Goal: Task Accomplishment & Management: Complete application form

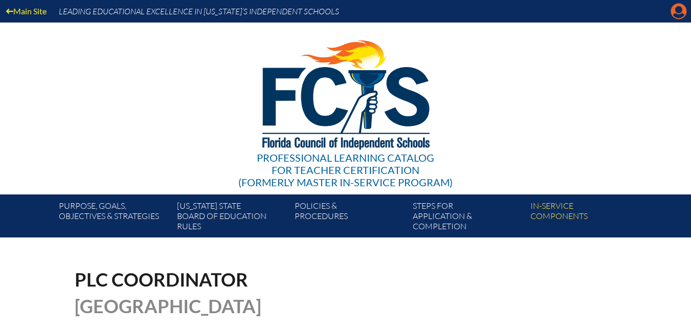
click at [685, 14] on icon at bounding box center [679, 12] width 16 height 16
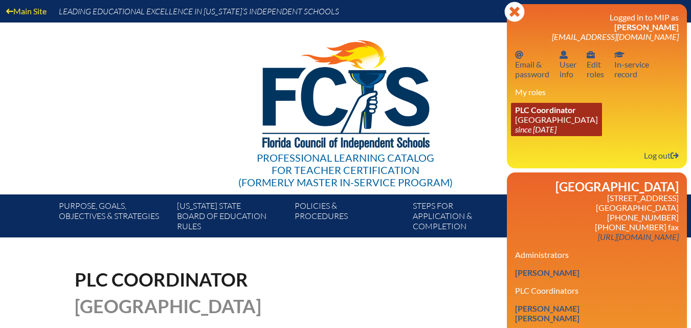
click at [548, 119] on link "PLC Coordinator Riverside Presbyterian Day School since 2024 Dec 6" at bounding box center [556, 119] width 91 height 33
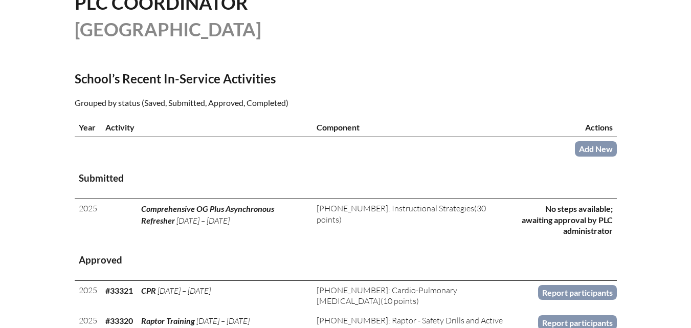
scroll to position [307, 0]
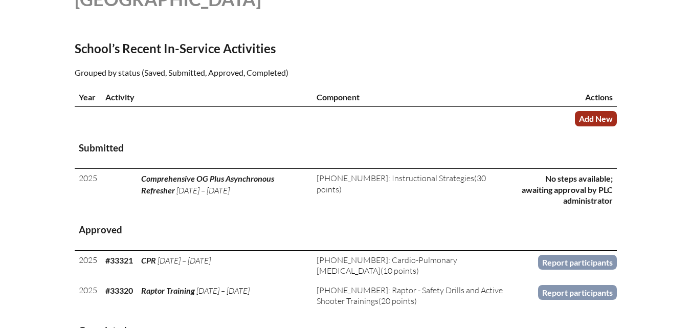
click at [584, 126] on link "Add New" at bounding box center [596, 118] width 42 height 15
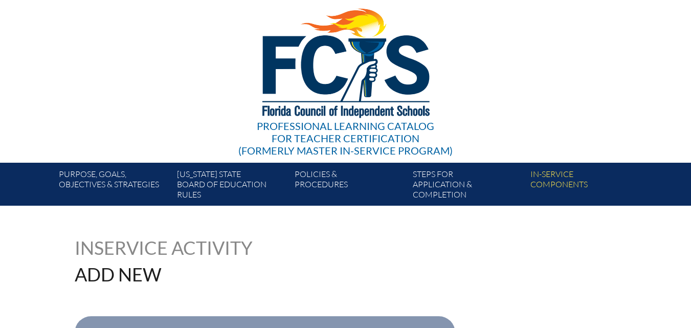
scroll to position [205, 0]
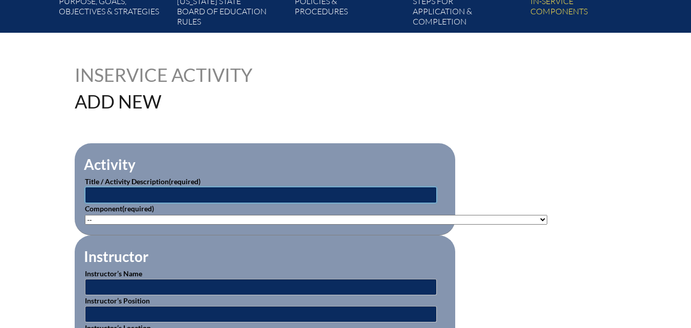
click at [181, 187] on input "text" at bounding box center [261, 195] width 352 height 16
type input "Responsive Classroom Elementary Core"
click at [276, 222] on select"]"] "-- [PHONE_NUMBER]: Appropriate Art Activities [PHONE_NUMBER]: Concept and Art P…" at bounding box center [316, 220] width 462 height 10
select select"]"] "221151"
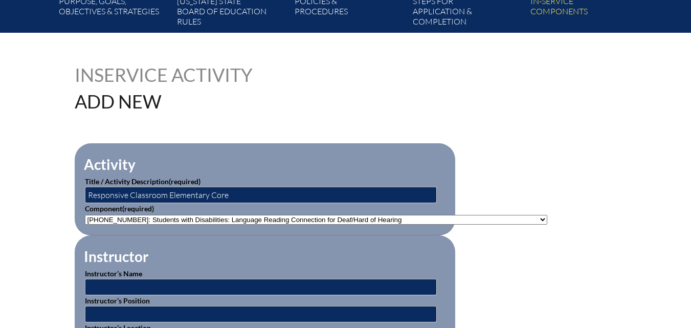
click at [85, 215] on select"]"] "-- 1-000-001: Appropriate Art Activities 1-000-002: Concept and Art Process for…" at bounding box center [316, 220] width 462 height 10
click at [317, 215] on select"]"] "-- 1-000-001: Appropriate Art Activities 1-000-002: Concept and Art Process for…" at bounding box center [316, 220] width 462 height 10
click at [140, 215] on select"]"] "-- 1-000-001: Appropriate Art Activities 1-000-002: Concept and Art Process for…" at bounding box center [316, 220] width 462 height 10
drag, startPoint x: 28, startPoint y: 161, endPoint x: 32, endPoint y: 153, distance: 8.7
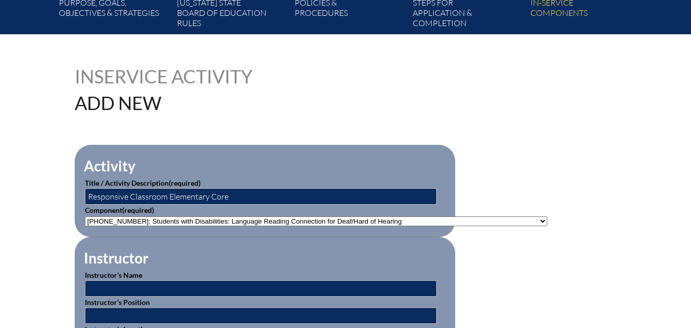
scroll to position [0, 0]
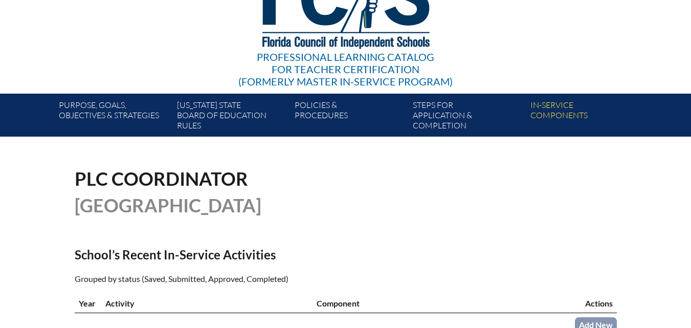
scroll to position [307, 0]
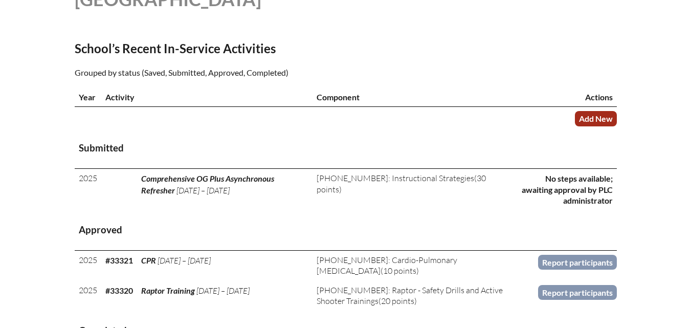
click at [599, 126] on link "Add New" at bounding box center [596, 118] width 42 height 15
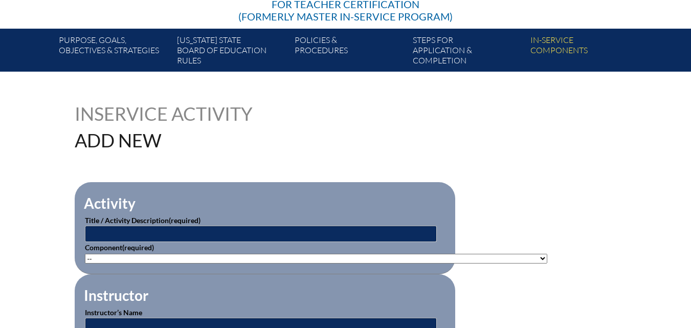
scroll to position [205, 0]
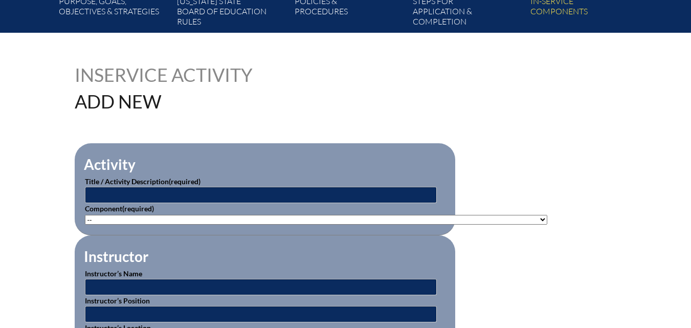
click at [101, 215] on select"]"] "-- [PHONE_NUMBER]: Appropriate Art Activities [PHONE_NUMBER]: Concept and Art P…" at bounding box center [316, 220] width 462 height 10
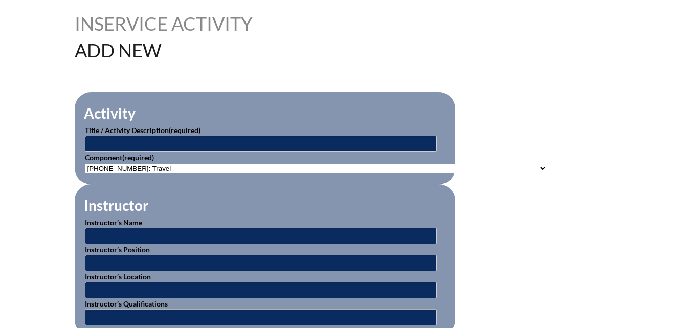
click at [261, 164] on select"]"] "-- [PHONE_NUMBER]: Appropriate Art Activities [PHONE_NUMBER]: Concept and Art P…" at bounding box center [316, 169] width 462 height 10
select select"]"] "20506"
click at [85, 164] on select"]"] "-- 1-000-001: Appropriate Art Activities 1-000-002: Concept and Art Process for…" at bounding box center [316, 169] width 462 height 10
click at [222, 136] on input "text" at bounding box center [261, 144] width 352 height 16
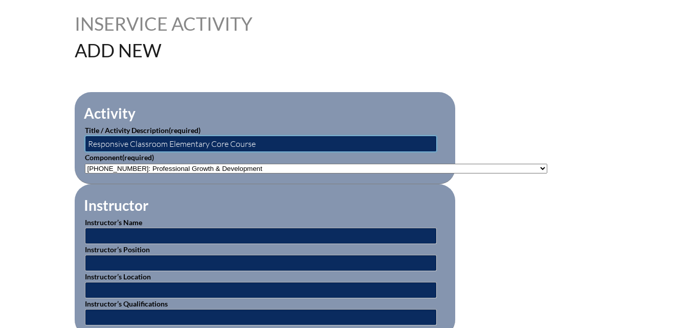
type input "Responsive Classroom Elementary Core Course"
click at [210, 231] on input "text" at bounding box center [261, 236] width 352 height 16
type input "Lora M Hodges"
click at [205, 257] on input "text" at bounding box center [261, 263] width 352 height 16
type input "Ed. D"
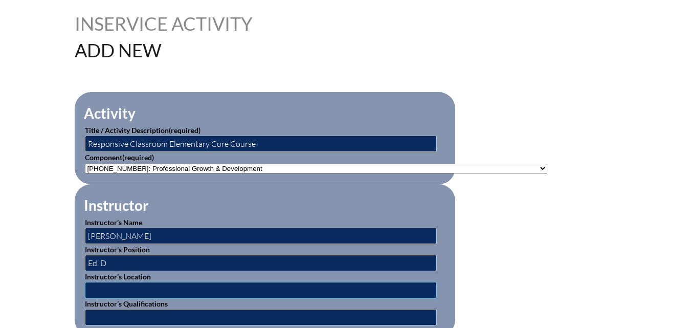
click at [145, 285] on input "text" at bounding box center [261, 290] width 352 height 16
click at [141, 311] on input "text" at bounding box center [261, 317] width 352 height 16
drag, startPoint x: 120, startPoint y: 259, endPoint x: 46, endPoint y: 269, distance: 74.8
type input "Chief Executive Officer"
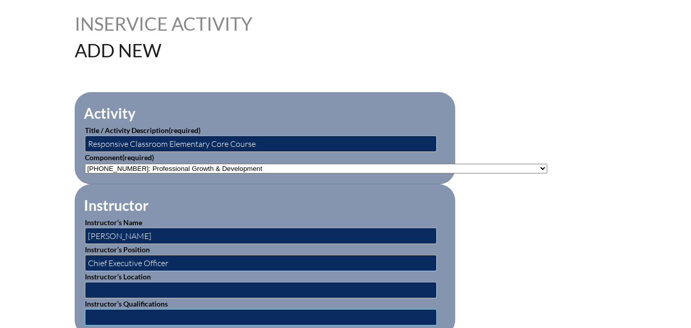
click at [96, 311] on input "text" at bounding box center [261, 317] width 352 height 16
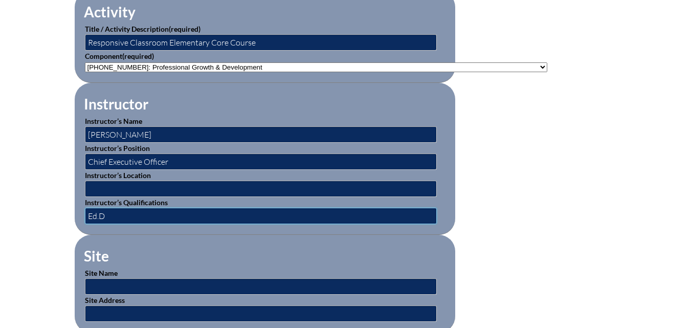
scroll to position [358, 0]
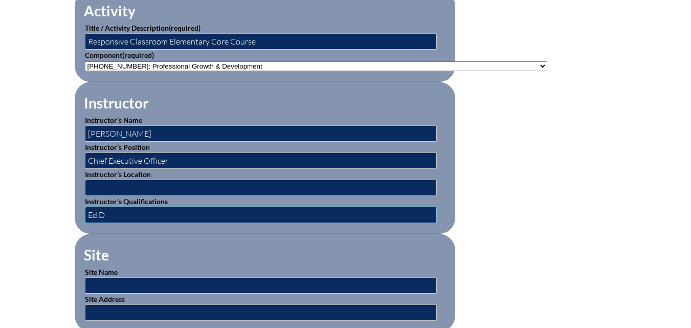
type input "Ed.D"
click at [120, 281] on input "text" at bounding box center [261, 285] width 352 height 16
drag, startPoint x: 120, startPoint y: 281, endPoint x: 36, endPoint y: 275, distance: 84.1
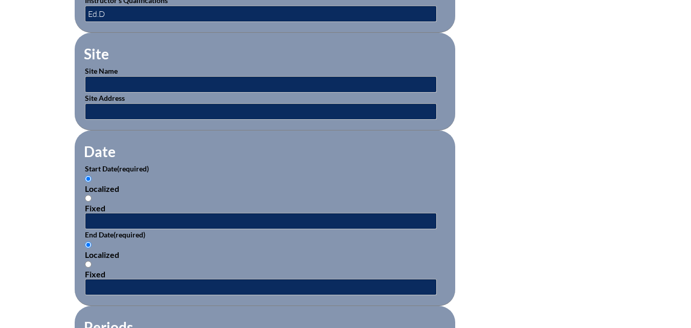
scroll to position [563, 0]
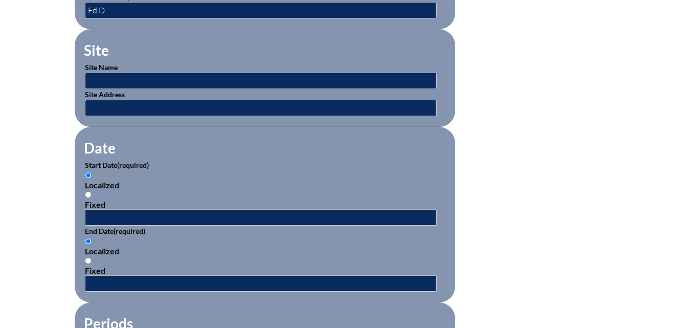
click at [87, 191] on input "Fixed" at bounding box center [88, 194] width 7 height 7
radio input "true"
click at [92, 211] on input "text" at bounding box center [261, 217] width 352 height 16
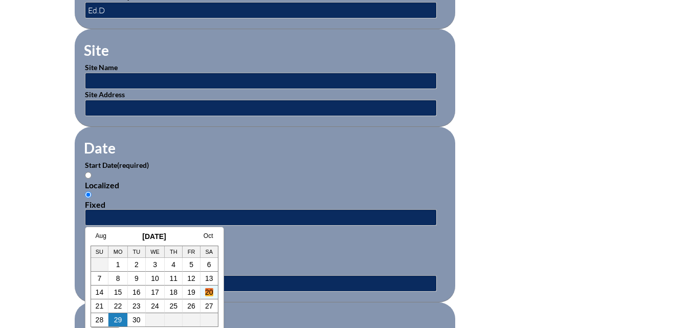
click at [207, 290] on link "20" at bounding box center [209, 292] width 8 height 8
type input "[DATE] 3:08 PM"
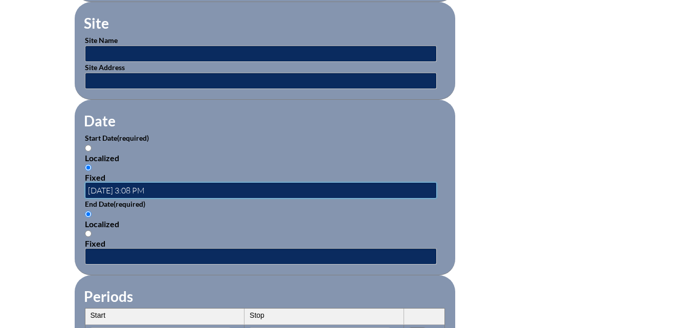
scroll to position [614, 0]
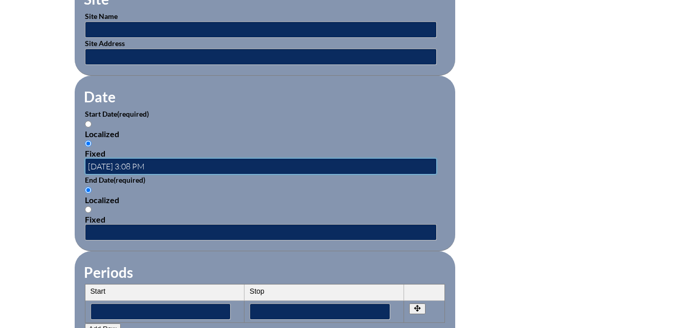
drag, startPoint x: 174, startPoint y: 160, endPoint x: 34, endPoint y: 165, distance: 140.3
click at [34, 165] on div "Inservice Activity Add New Activity Title / Activity Description (required) Res…" at bounding box center [345, 136] width 691 height 960
click at [94, 158] on input "text" at bounding box center [261, 166] width 352 height 16
click at [101, 161] on input "text" at bounding box center [261, 166] width 352 height 16
type input "2025-06-06"
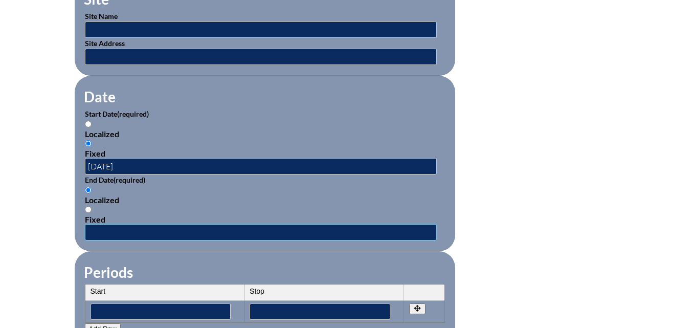
click at [94, 224] on input "text" at bounding box center [261, 232] width 352 height 16
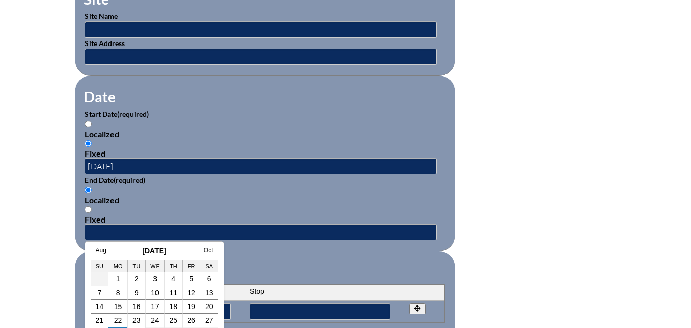
click at [210, 305] on link "20" at bounding box center [209, 306] width 8 height 8
type input "2025-09-20 3:08 PM"
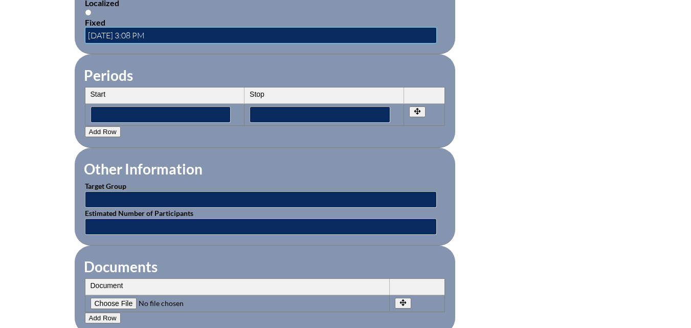
scroll to position [818, 0]
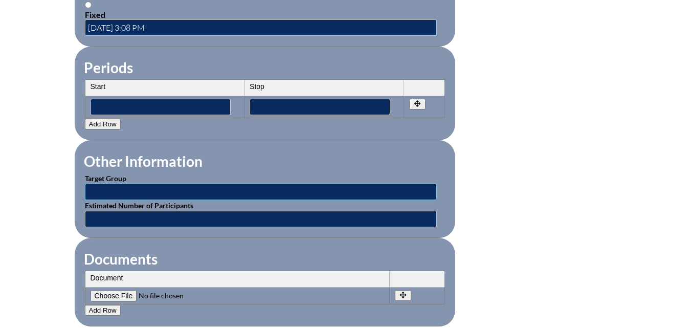
click at [110, 184] on input "text" at bounding box center [261, 192] width 352 height 16
type input "Elementary"
click at [115, 290] on input"] "file" at bounding box center [160, 295] width 139 height 11
click at [116, 290] on input"] "file" at bounding box center [160, 295] width 139 height 11
click at [107, 290] on input"] "file" at bounding box center [160, 295] width 139 height 11
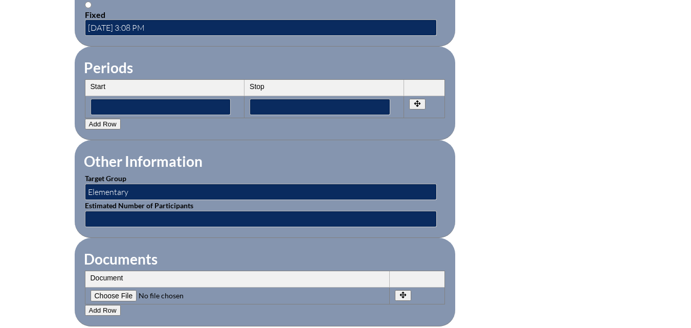
type input"] "C:\fakepath\scan_lbrennan_2025-09-29-15-02-16.pdf"
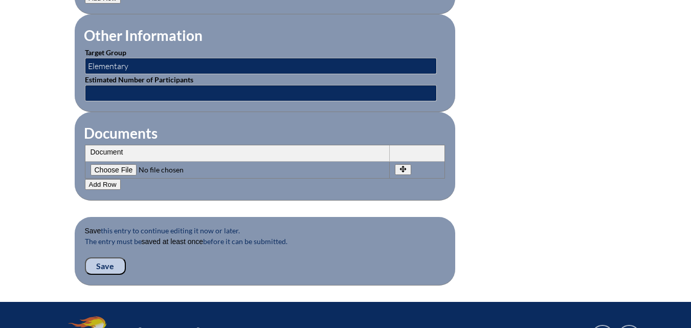
scroll to position [972, 0]
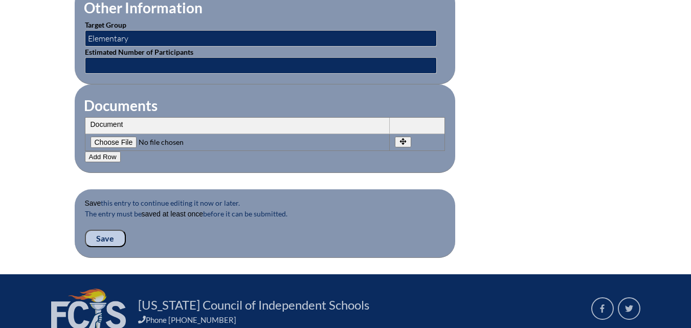
click at [111, 231] on input "Save" at bounding box center [105, 238] width 41 height 17
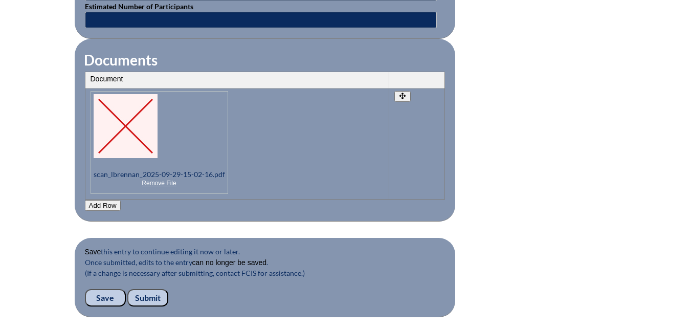
scroll to position [1074, 0]
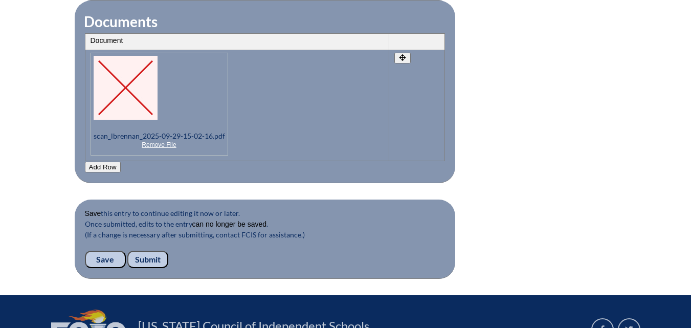
click at [163, 251] on input "Submit" at bounding box center [147, 259] width 41 height 17
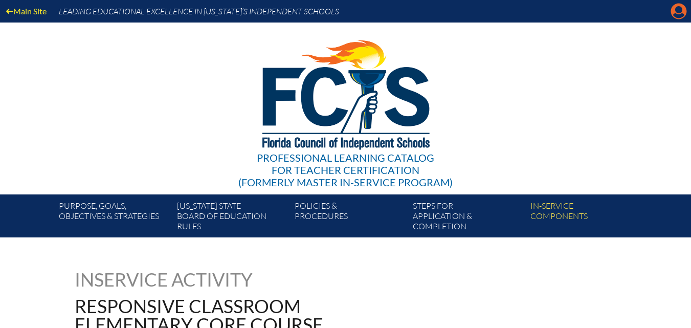
click at [678, 14] on icon at bounding box center [679, 12] width 16 height 16
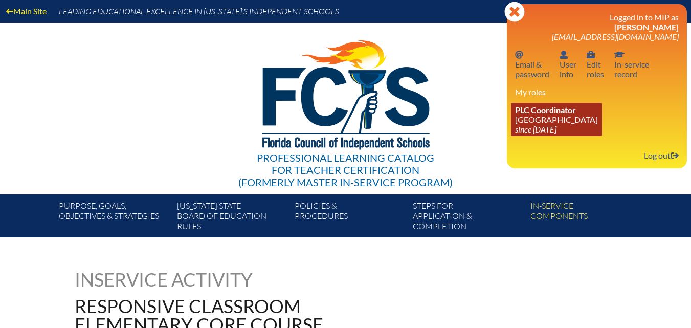
click at [554, 117] on link "PLC Coordinator [GEOGRAPHIC_DATA] since [DATE]" at bounding box center [556, 119] width 91 height 33
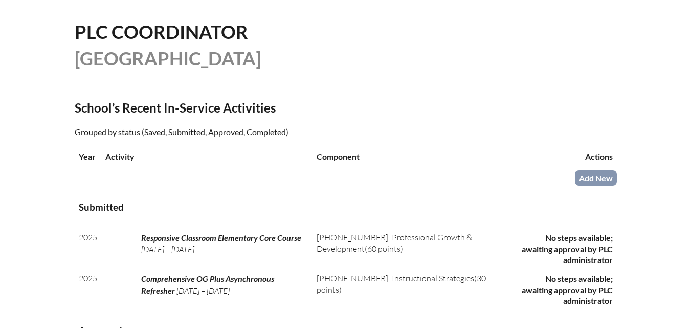
scroll to position [307, 0]
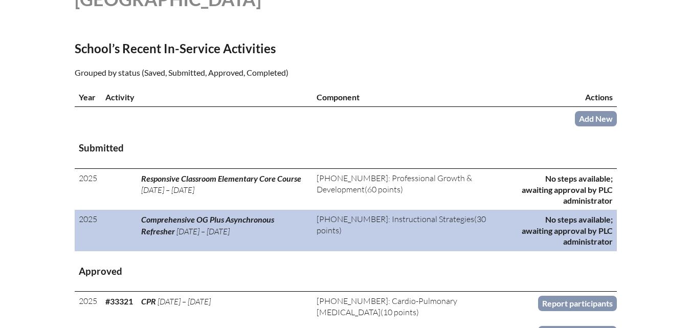
click at [215, 235] on span "Comprehensive OG Plus Asynchronous Refresher" at bounding box center [207, 224] width 133 height 21
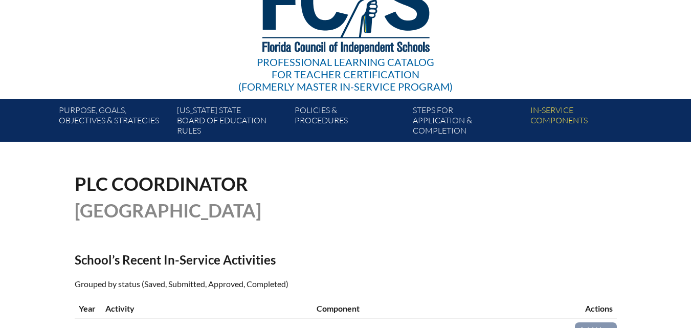
scroll to position [0, 0]
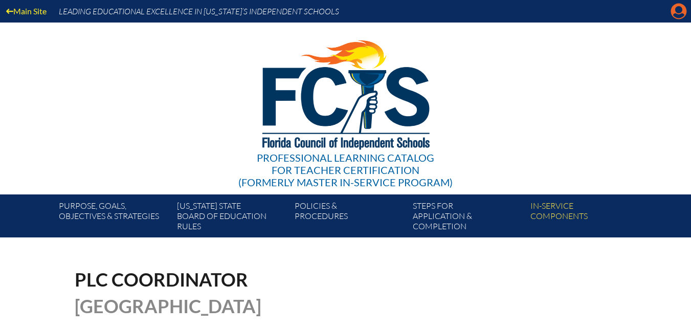
click at [674, 12] on icon at bounding box center [679, 12] width 16 height 16
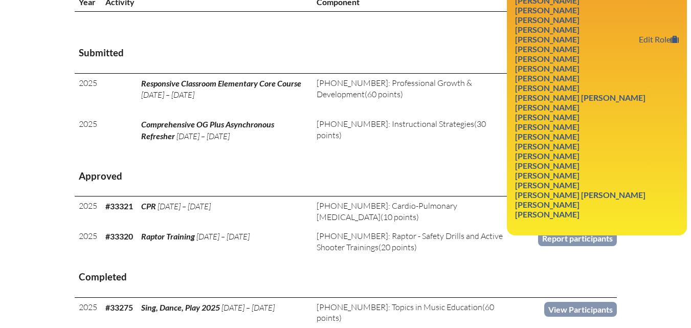
scroll to position [409, 0]
